Goal: Information Seeking & Learning: Find specific fact

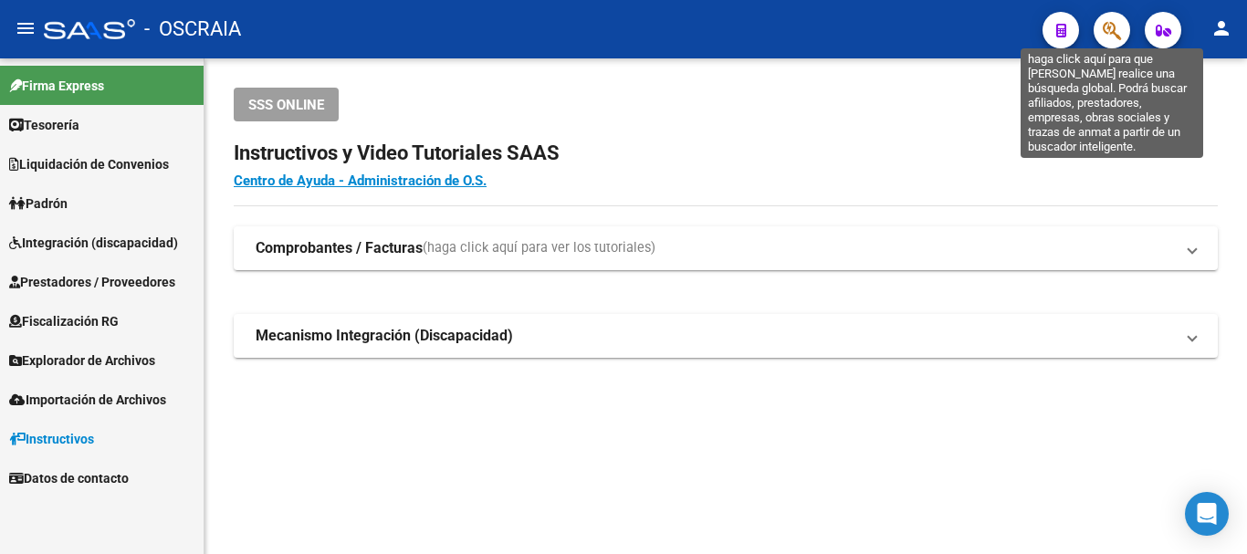
click at [1116, 27] on icon "button" at bounding box center [1112, 30] width 18 height 21
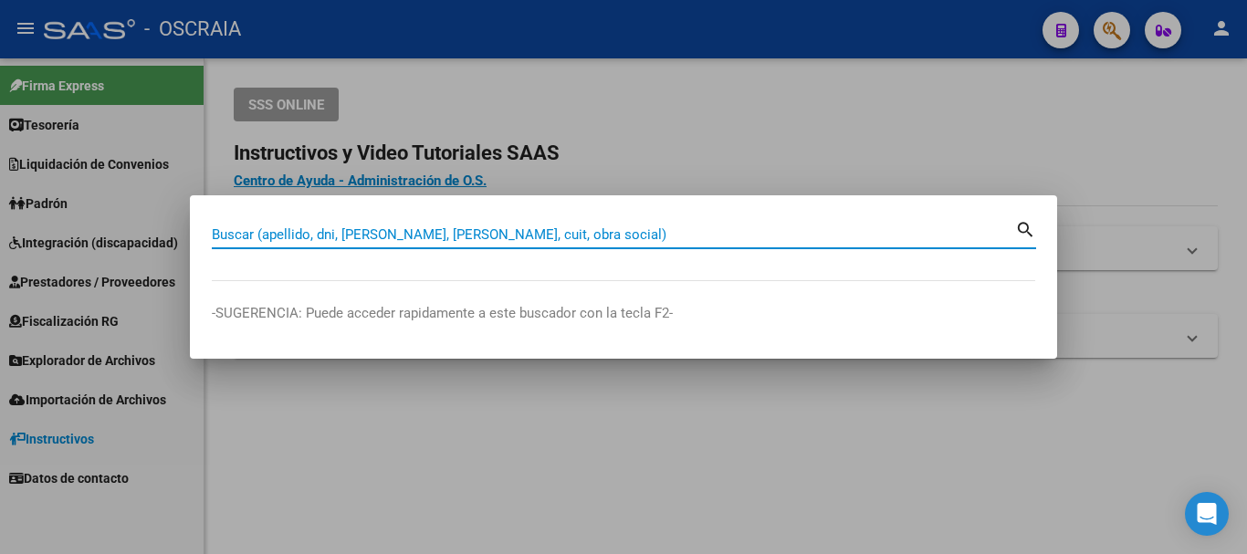
click at [605, 238] on input "Buscar (apellido, dni, [PERSON_NAME], [PERSON_NAME], cuit, obra social)" at bounding box center [614, 234] width 804 height 16
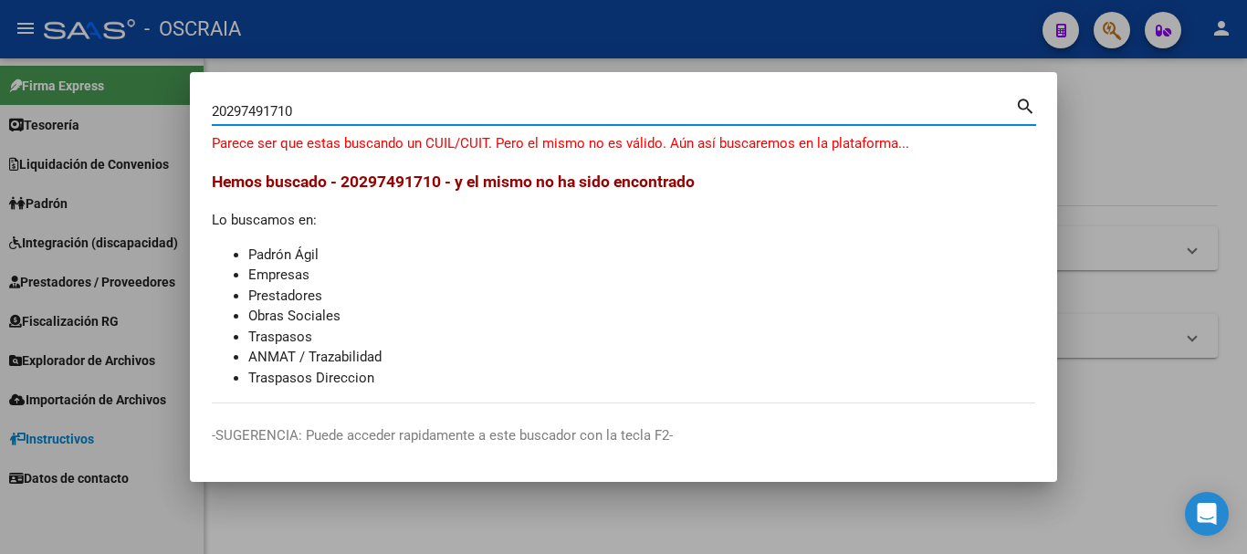
drag, startPoint x: 289, startPoint y: 117, endPoint x: 399, endPoint y: 122, distance: 109.7
click at [399, 122] on div "20297491710 Buscar (apellido, dni, cuil, [PERSON_NAME], cuit, obra social)" at bounding box center [614, 111] width 804 height 27
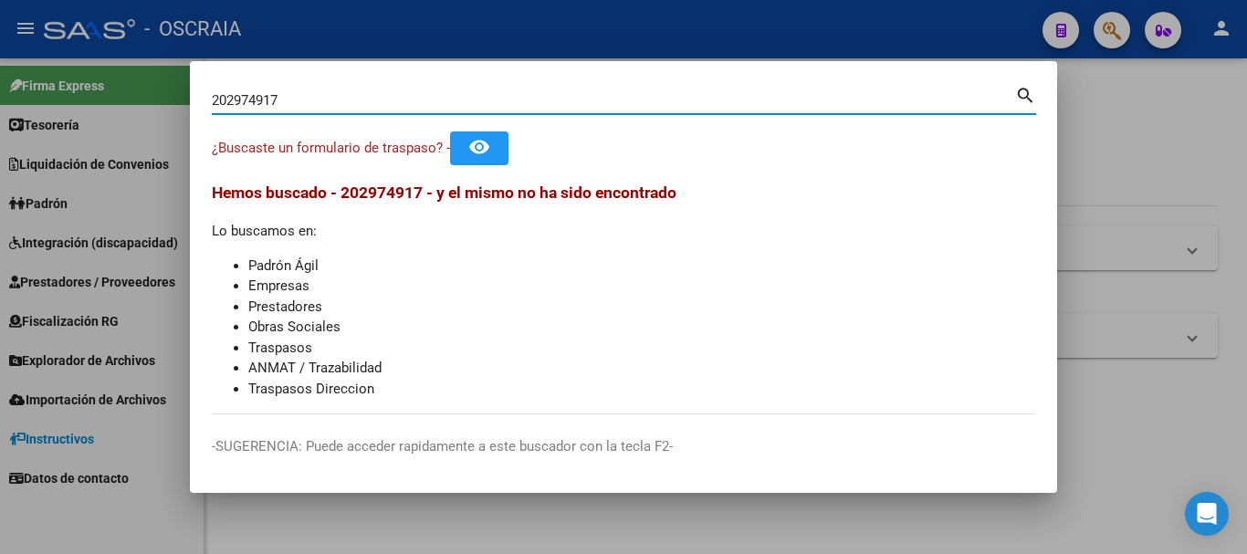
drag, startPoint x: 366, startPoint y: 100, endPoint x: 0, endPoint y: 85, distance: 366.5
click at [0, 86] on div "202974917 Buscar (apellido, dni, cuil, nro traspaso, cuit, obra social) search …" at bounding box center [623, 277] width 1247 height 554
click at [391, 99] on input "202974917" at bounding box center [614, 100] width 804 height 16
drag, startPoint x: 391, startPoint y: 99, endPoint x: 115, endPoint y: 99, distance: 275.8
click at [115, 99] on div "202974917 Buscar (apellido, dni, cuil, nro traspaso, cuit, obra social) search …" at bounding box center [623, 277] width 1247 height 554
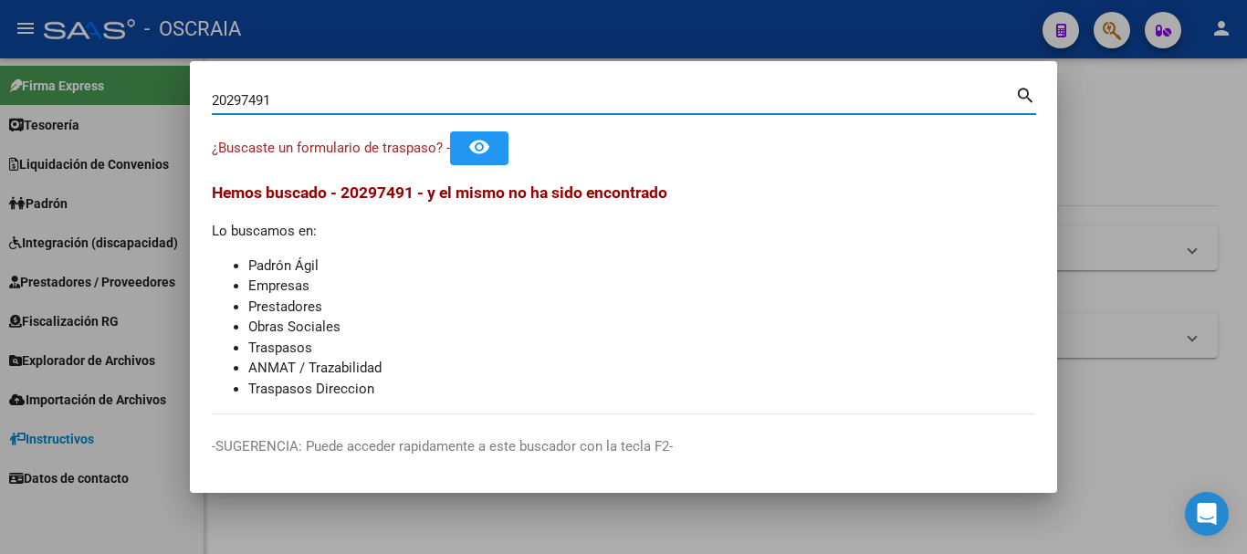
type input "202974917"
